Goal: Task Accomplishment & Management: Manage account settings

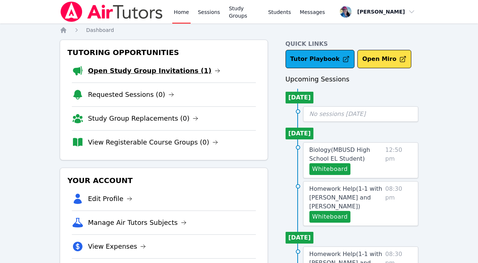
click at [154, 70] on link "Open Study Group Invitations (1)" at bounding box center [154, 71] width 132 height 10
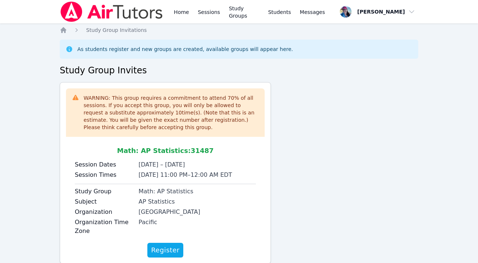
scroll to position [21, 0]
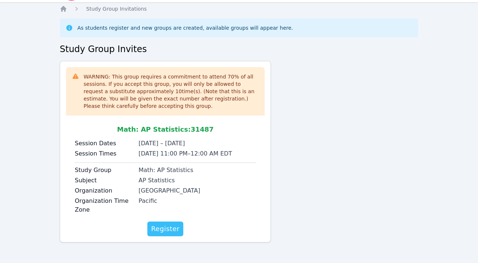
click at [168, 227] on span "Register" at bounding box center [165, 229] width 29 height 10
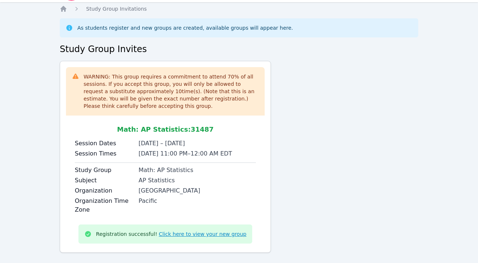
click at [229, 235] on link "Click here to view your new group" at bounding box center [203, 233] width 88 height 7
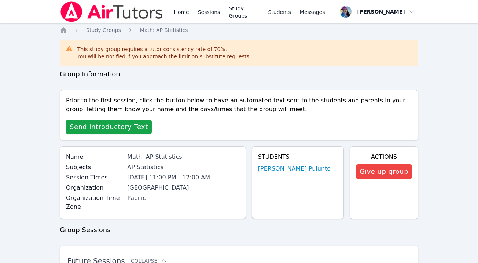
click at [294, 169] on link "Noris Pulunto" at bounding box center [294, 168] width 73 height 9
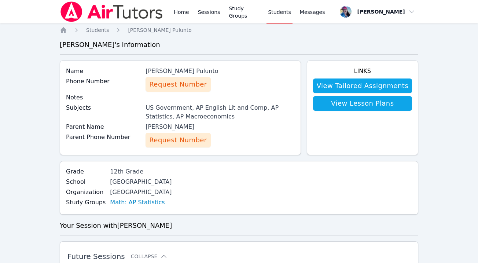
click at [185, 144] on span "Request Number" at bounding box center [178, 140] width 58 height 10
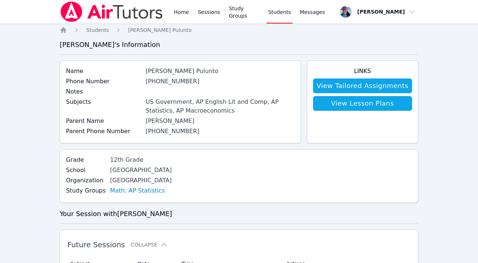
click at [69, 30] on ol "Home Students Noris Pulunto" at bounding box center [126, 29] width 132 height 7
click at [62, 30] on icon "Breadcrumb" at bounding box center [63, 30] width 6 height 6
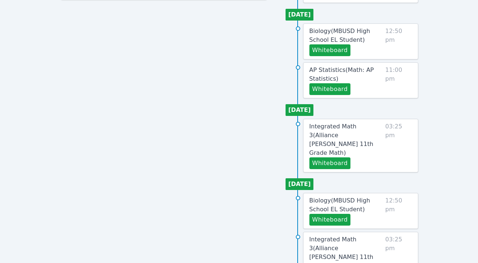
scroll to position [349, 0]
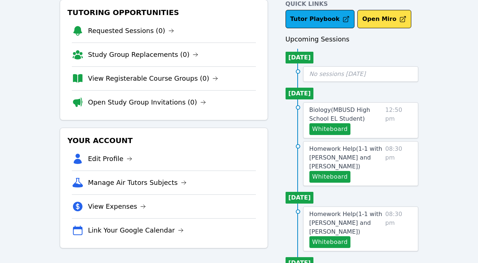
scroll to position [42, 0]
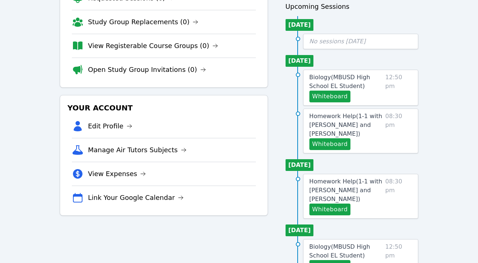
scroll to position [157, 0]
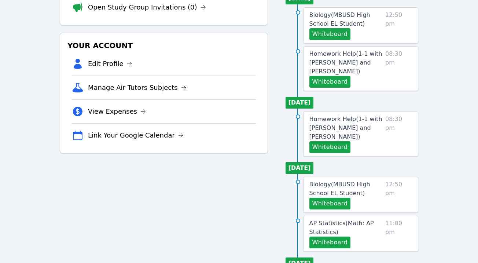
scroll to position [26, 0]
